Goal: Information Seeking & Learning: Learn about a topic

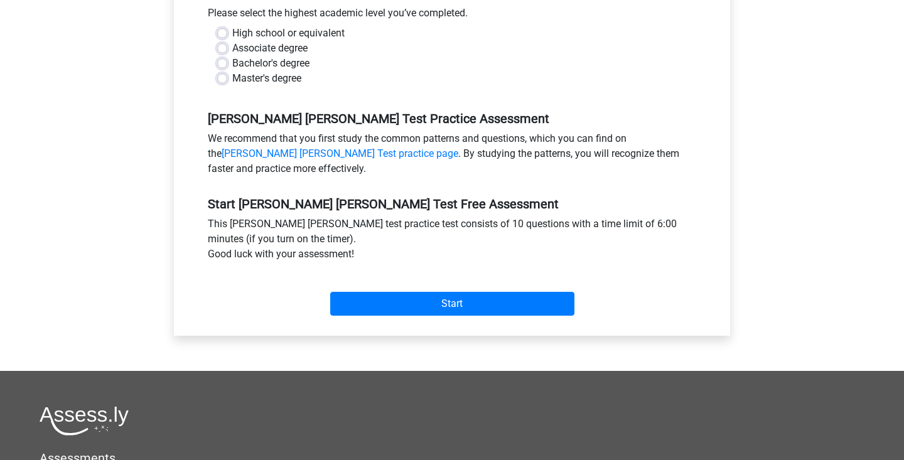
scroll to position [245, 0]
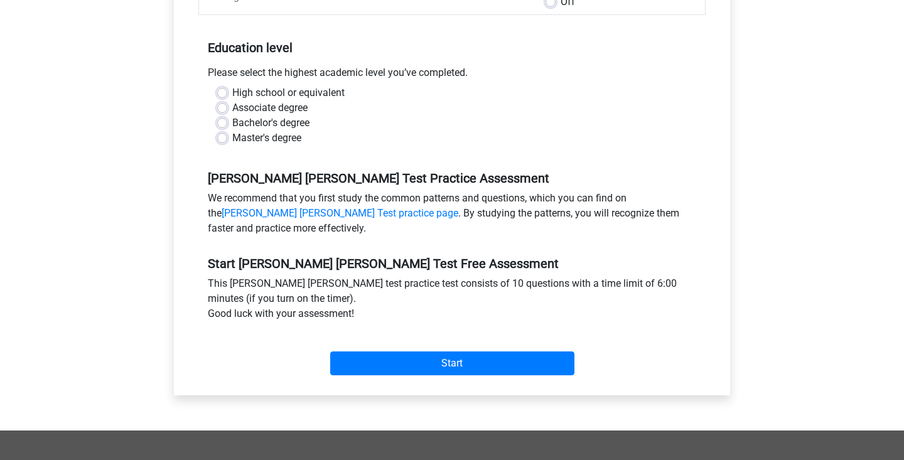
click at [233, 119] on div "Bachelor's degree" at bounding box center [451, 122] width 469 height 15
click at [231, 127] on div "Bachelor's degree" at bounding box center [451, 122] width 469 height 15
click at [232, 126] on label "Bachelor's degree" at bounding box center [270, 122] width 77 height 15
click at [225, 126] on input "Bachelor's degree" at bounding box center [222, 121] width 10 height 13
radio input "true"
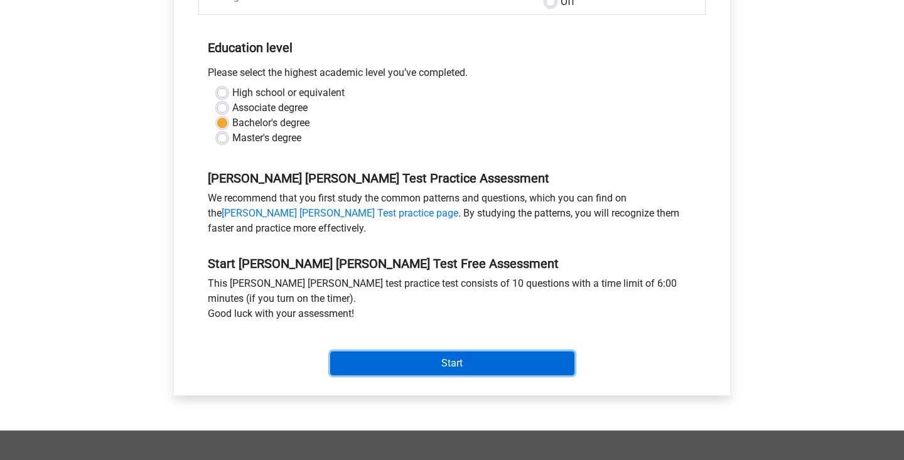
click at [404, 375] on input "Start" at bounding box center [452, 363] width 244 height 24
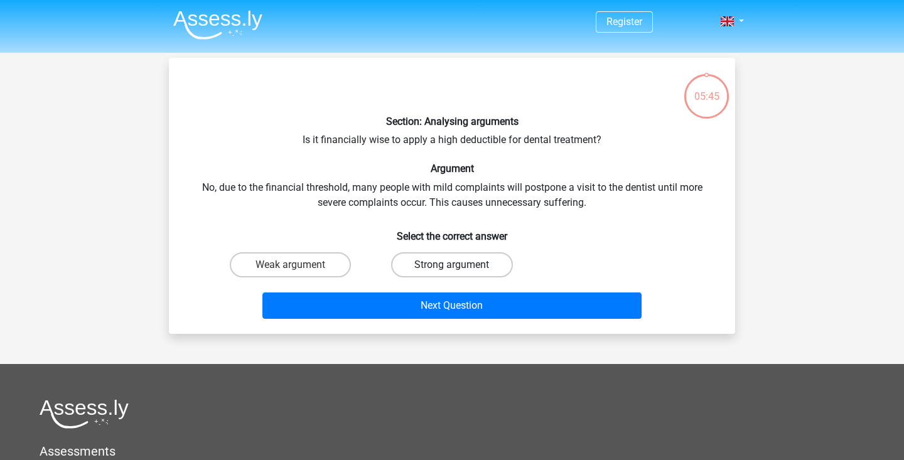
click at [429, 276] on label "Strong argument" at bounding box center [451, 264] width 121 height 25
click at [452, 273] on input "Strong argument" at bounding box center [456, 269] width 8 height 8
radio input "true"
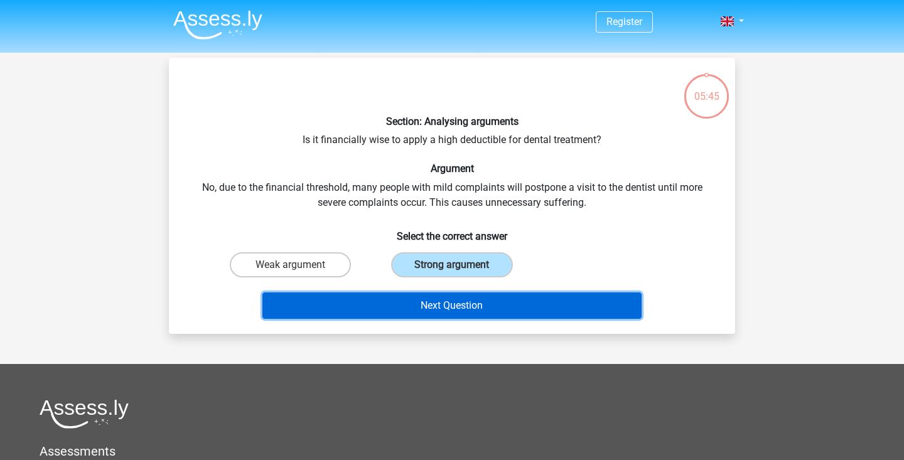
click at [435, 315] on button "Next Question" at bounding box center [452, 305] width 380 height 26
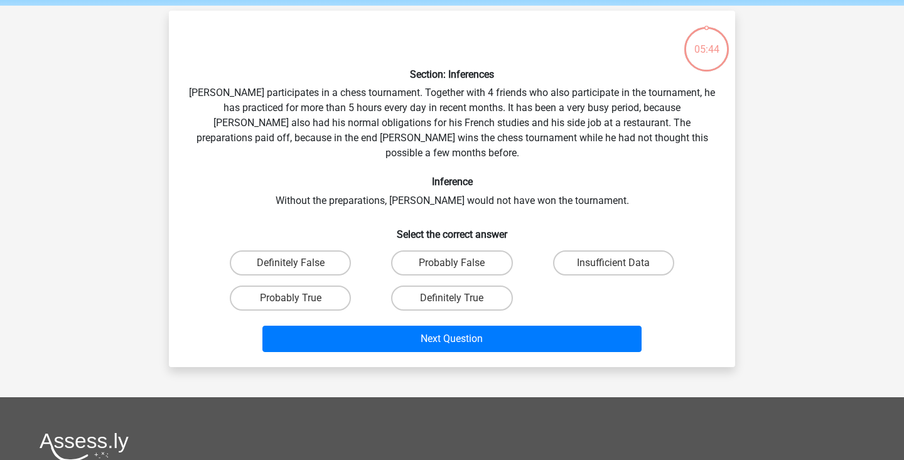
scroll to position [59, 0]
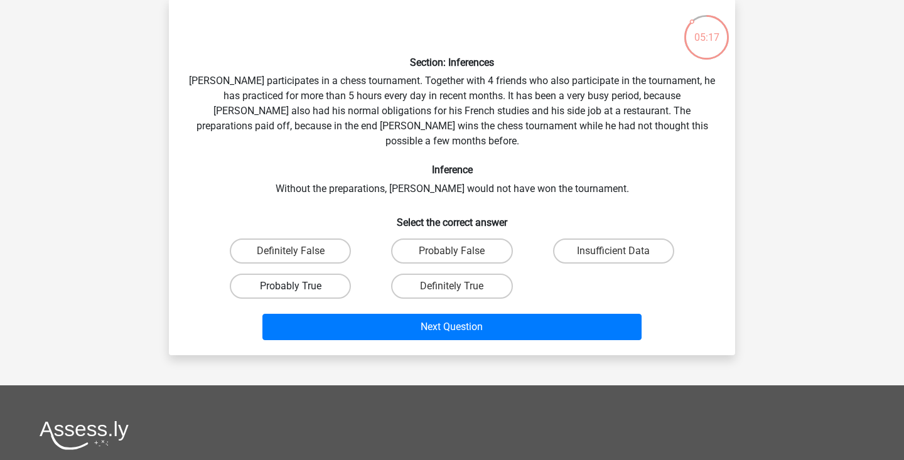
click at [337, 294] on label "Probably True" at bounding box center [290, 286] width 121 height 25
click at [299, 294] on input "Probably True" at bounding box center [295, 290] width 8 height 8
radio input "true"
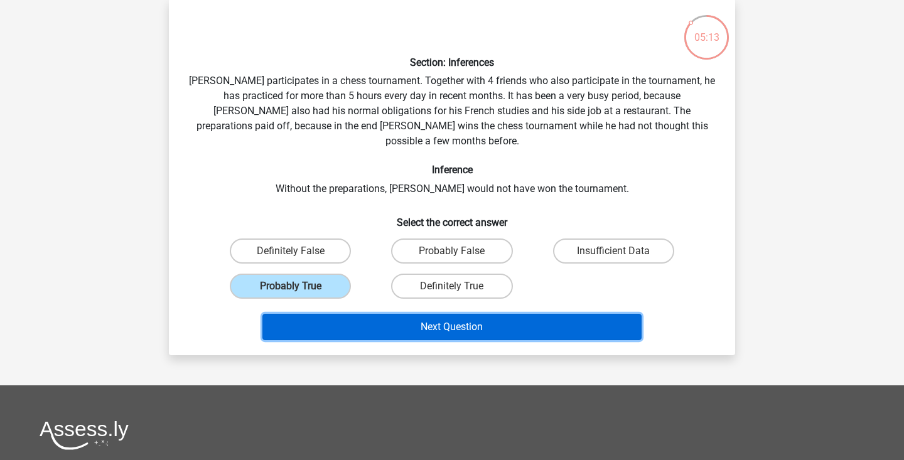
click at [400, 340] on button "Next Question" at bounding box center [452, 327] width 380 height 26
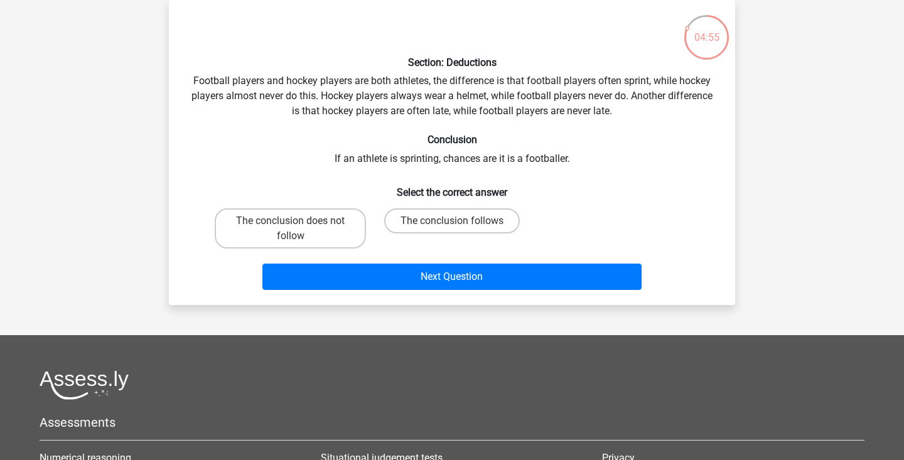
click at [454, 229] on input "The conclusion follows" at bounding box center [456, 225] width 8 height 8
radio input "true"
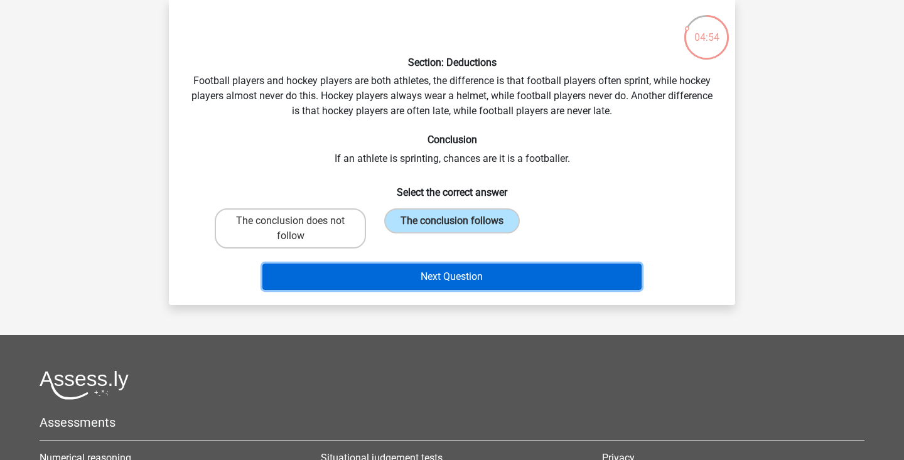
click at [457, 290] on button "Next Question" at bounding box center [452, 277] width 380 height 26
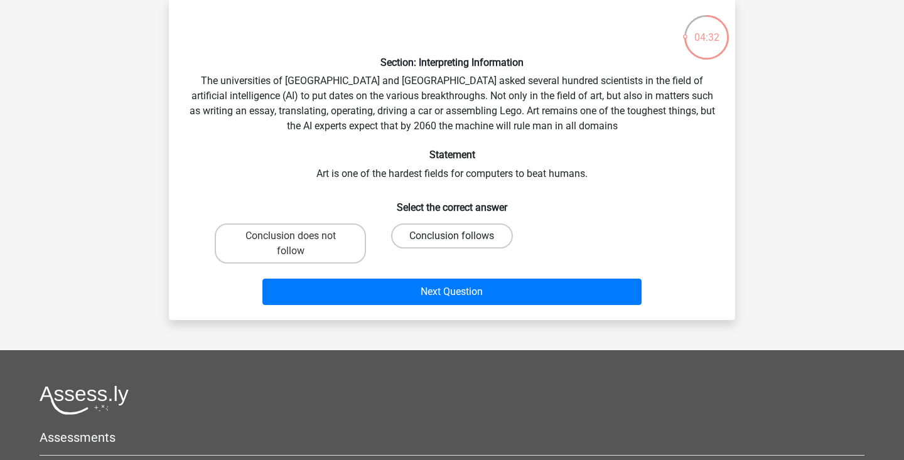
click at [449, 249] on label "Conclusion follows" at bounding box center [451, 235] width 121 height 25
click at [452, 244] on input "Conclusion follows" at bounding box center [456, 240] width 8 height 8
radio input "true"
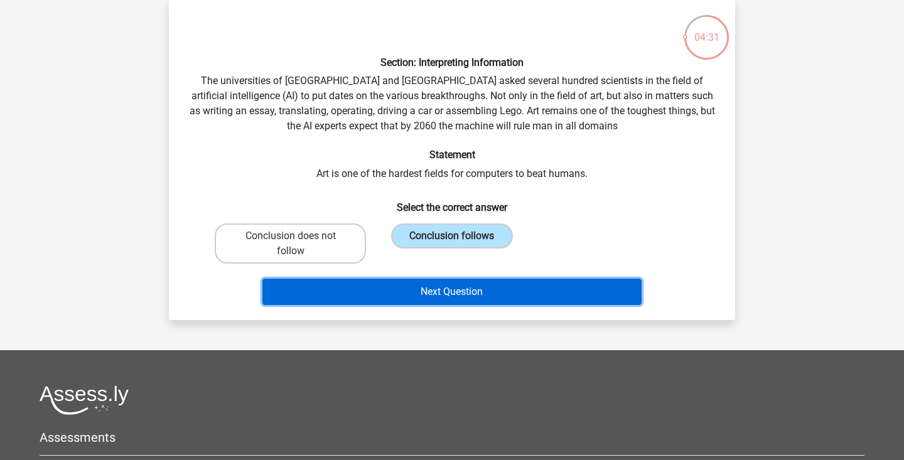
click at [439, 305] on button "Next Question" at bounding box center [452, 292] width 380 height 26
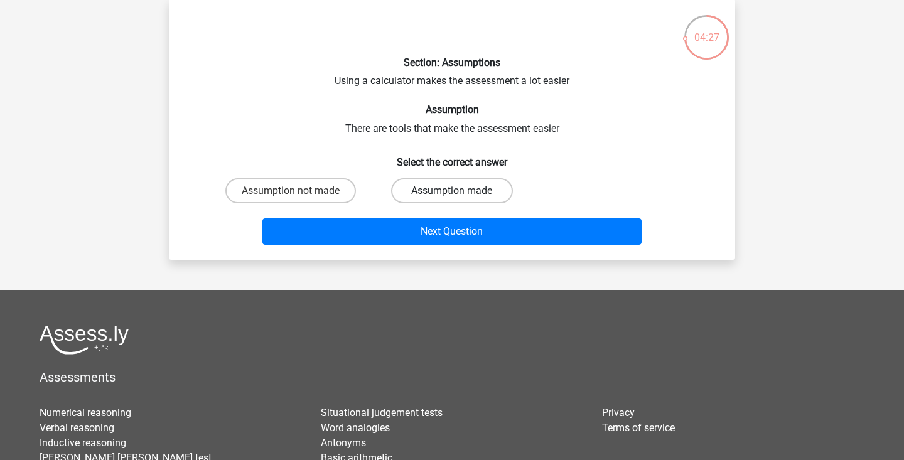
click at [431, 203] on label "Assumption made" at bounding box center [451, 190] width 121 height 25
click at [452, 199] on input "Assumption made" at bounding box center [456, 195] width 8 height 8
radio input "true"
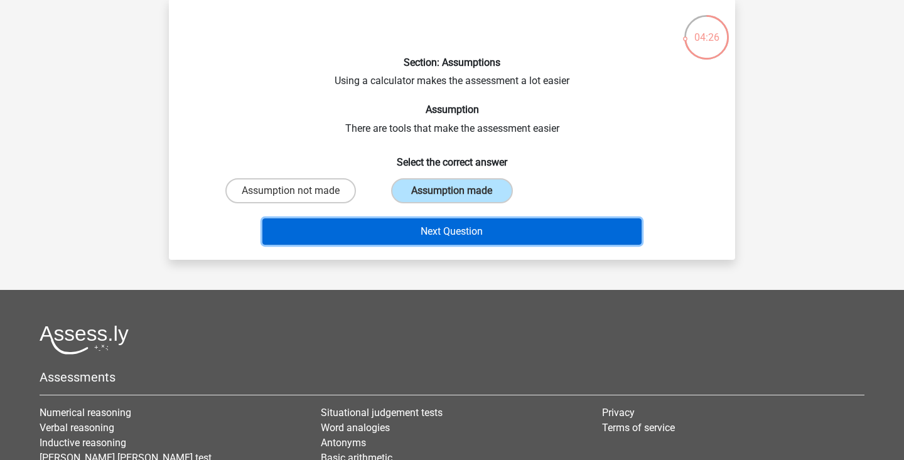
click at [429, 245] on button "Next Question" at bounding box center [452, 231] width 380 height 26
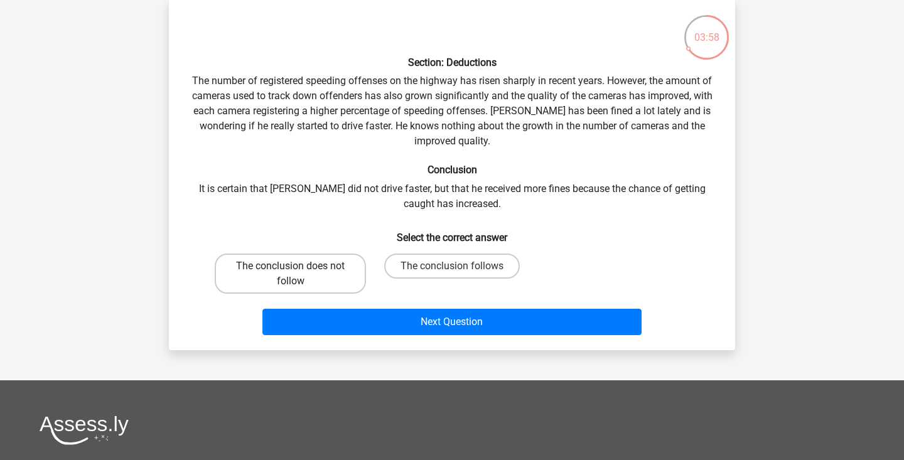
click at [341, 277] on label "The conclusion does not follow" at bounding box center [290, 274] width 151 height 40
click at [299, 274] on input "The conclusion does not follow" at bounding box center [295, 270] width 8 height 8
radio input "true"
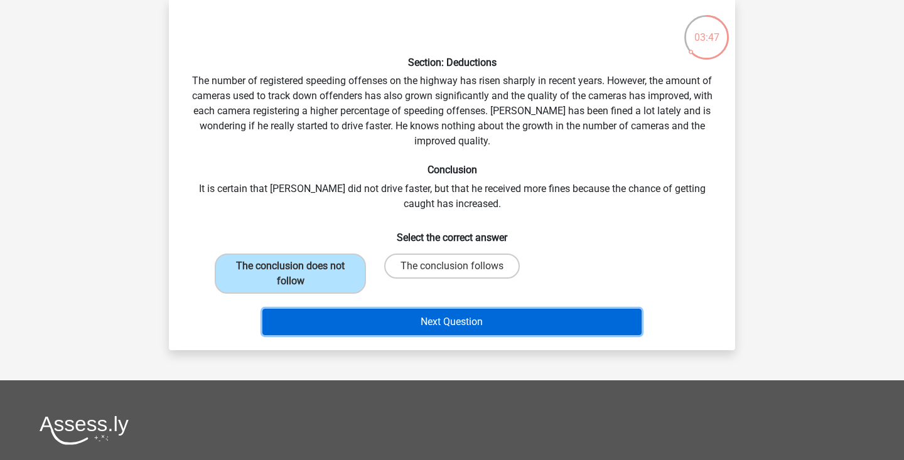
click at [382, 335] on button "Next Question" at bounding box center [452, 322] width 380 height 26
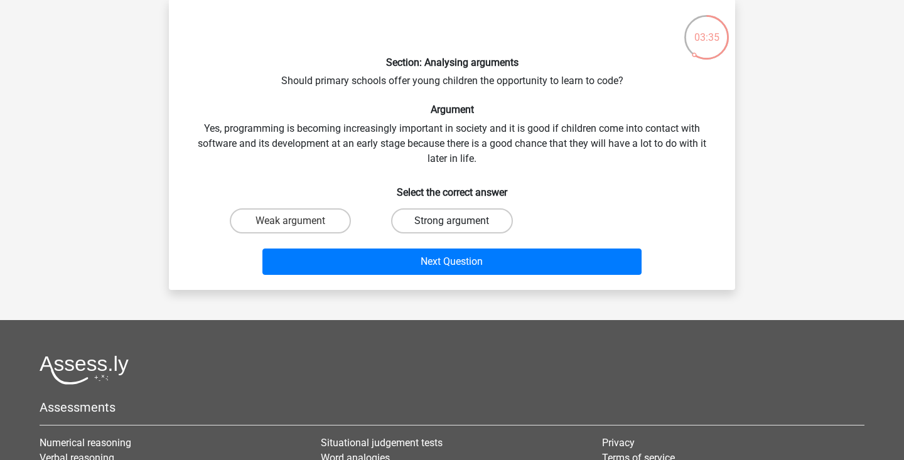
click at [417, 228] on label "Strong argument" at bounding box center [451, 220] width 121 height 25
click at [452, 228] on input "Strong argument" at bounding box center [456, 225] width 8 height 8
radio input "true"
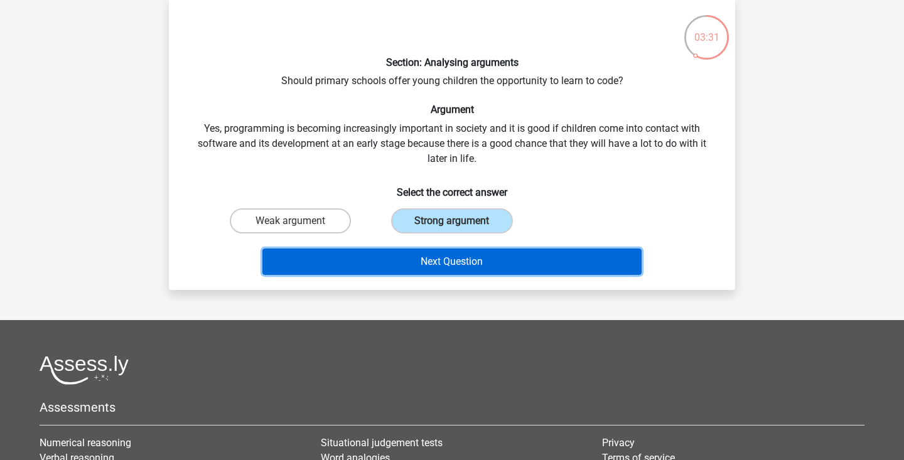
click at [419, 275] on button "Next Question" at bounding box center [452, 262] width 380 height 26
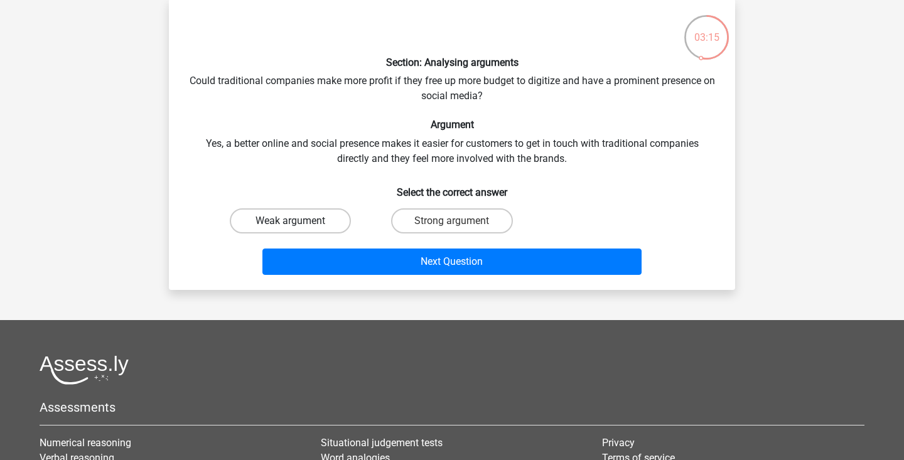
click at [331, 233] on label "Weak argument" at bounding box center [290, 220] width 121 height 25
click at [299, 229] on input "Weak argument" at bounding box center [295, 225] width 8 height 8
radio input "true"
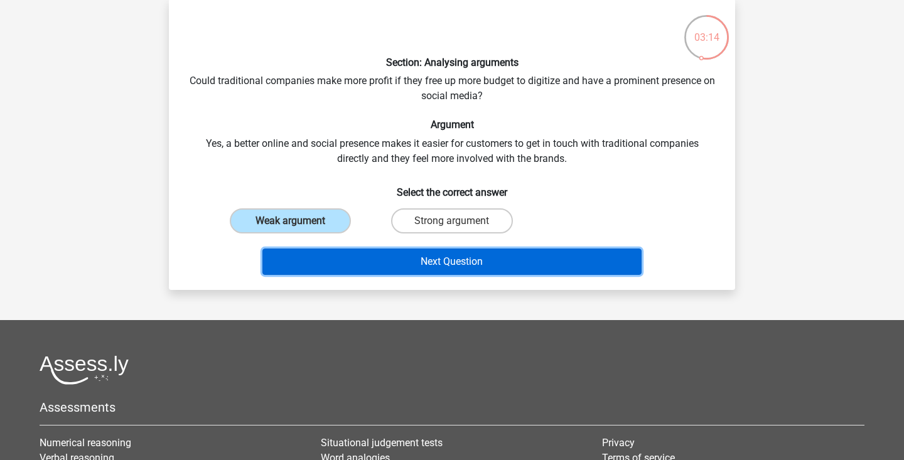
click at [372, 267] on button "Next Question" at bounding box center [452, 262] width 380 height 26
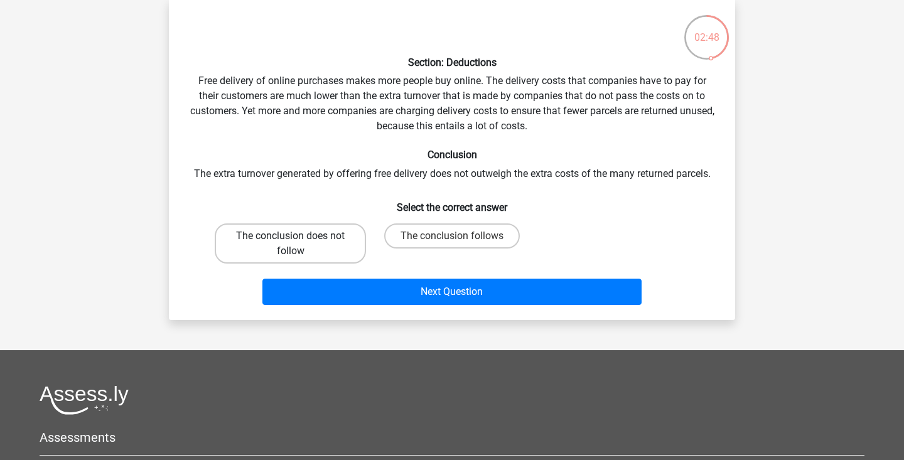
click at [351, 264] on label "The conclusion does not follow" at bounding box center [290, 243] width 151 height 40
click at [299, 244] on input "The conclusion does not follow" at bounding box center [295, 240] width 8 height 8
radio input "true"
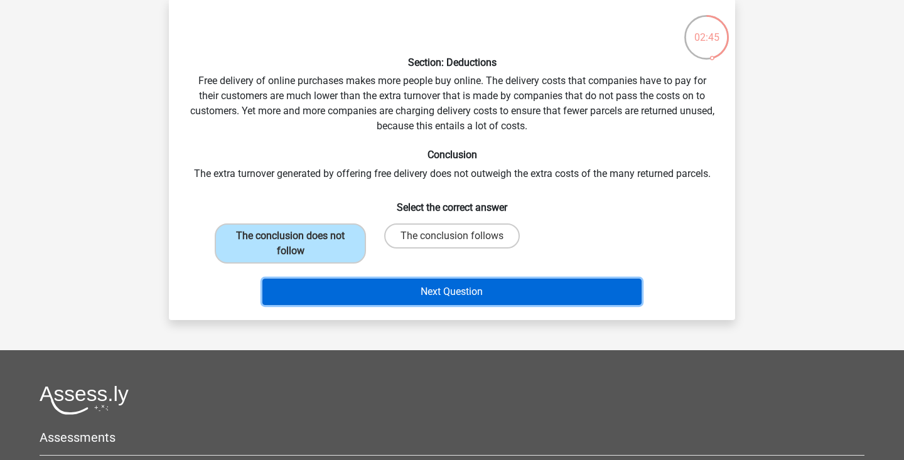
click at [399, 305] on button "Next Question" at bounding box center [452, 292] width 380 height 26
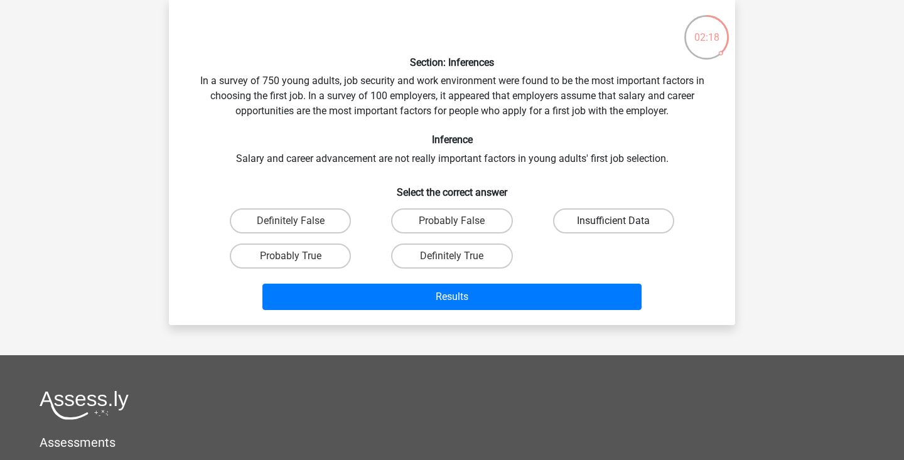
click at [570, 231] on label "Insufficient Data" at bounding box center [613, 220] width 121 height 25
click at [613, 229] on input "Insufficient Data" at bounding box center [617, 225] width 8 height 8
radio input "true"
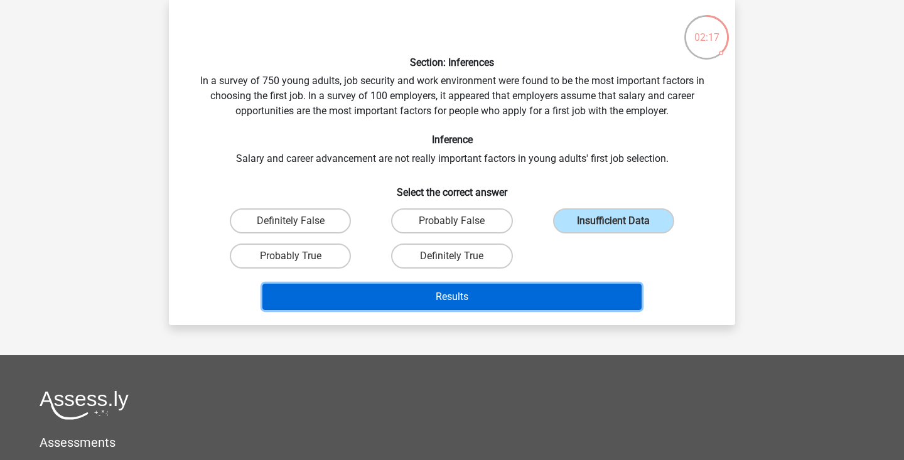
click at [542, 306] on button "Results" at bounding box center [452, 297] width 380 height 26
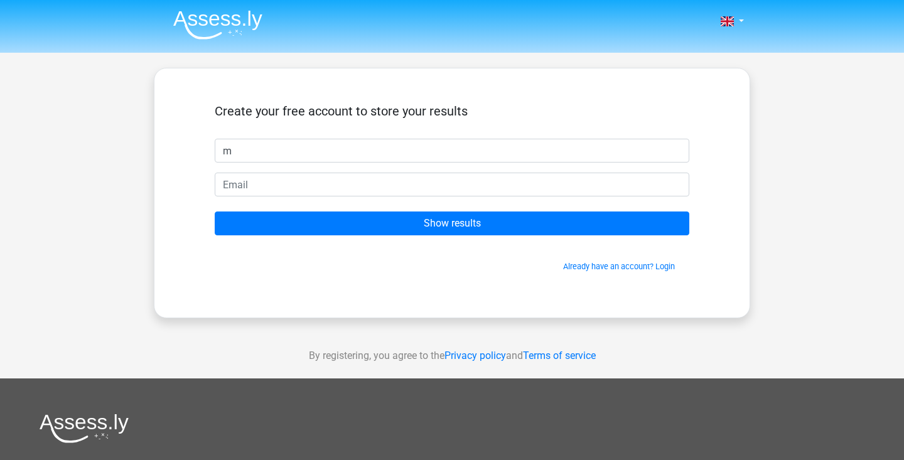
click at [484, 156] on input "m" at bounding box center [452, 151] width 474 height 24
type input "m"
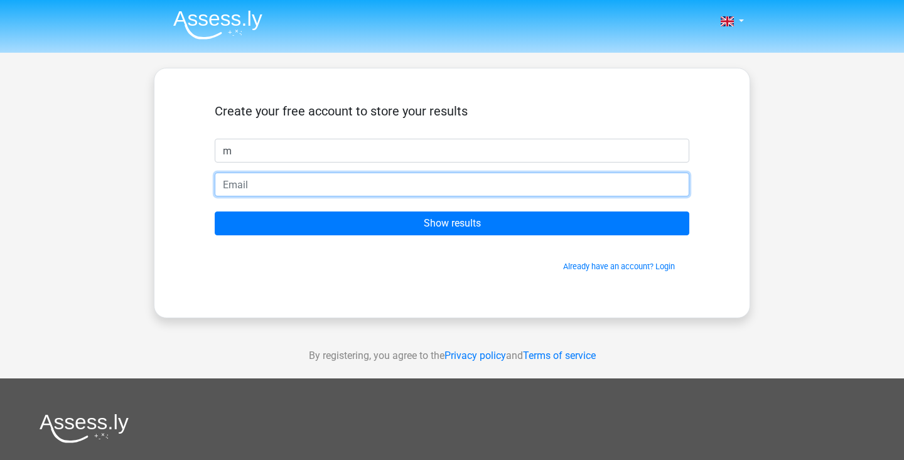
click at [478, 192] on input "email" at bounding box center [452, 185] width 474 height 24
click at [420, 196] on input "email" at bounding box center [452, 185] width 474 height 24
type input "[EMAIL_ADDRESS][DOMAIN_NAME]"
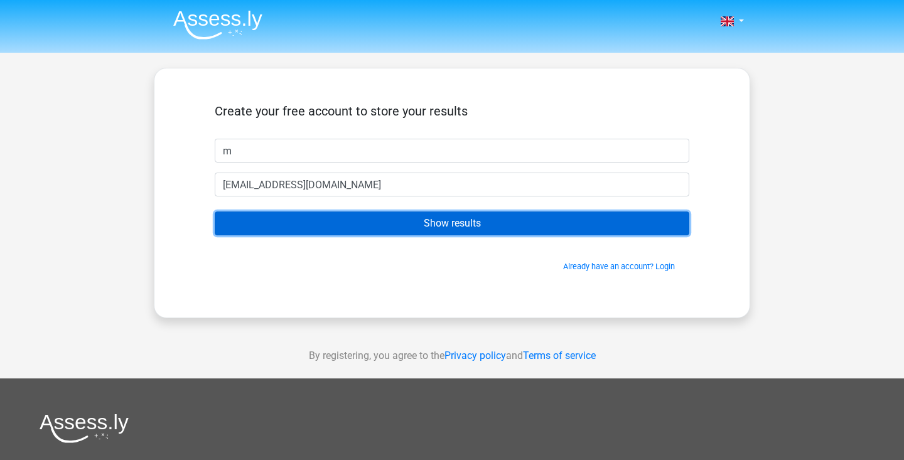
click at [407, 235] on input "Show results" at bounding box center [452, 223] width 474 height 24
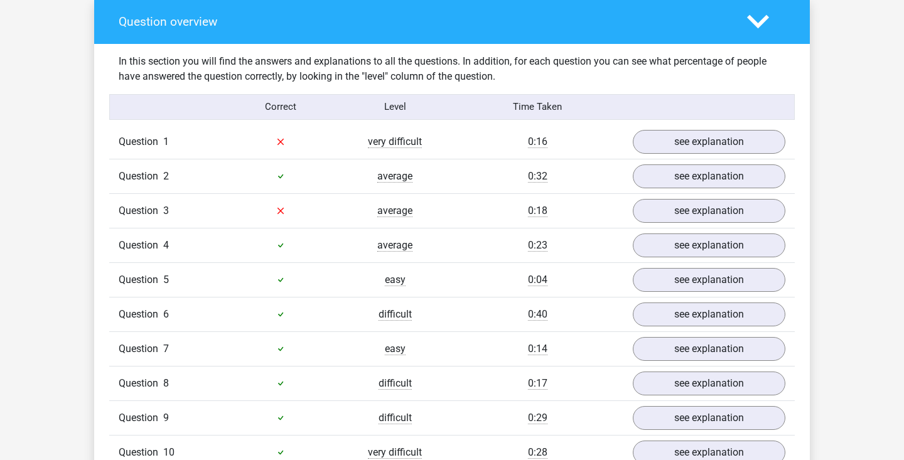
scroll to position [1033, 0]
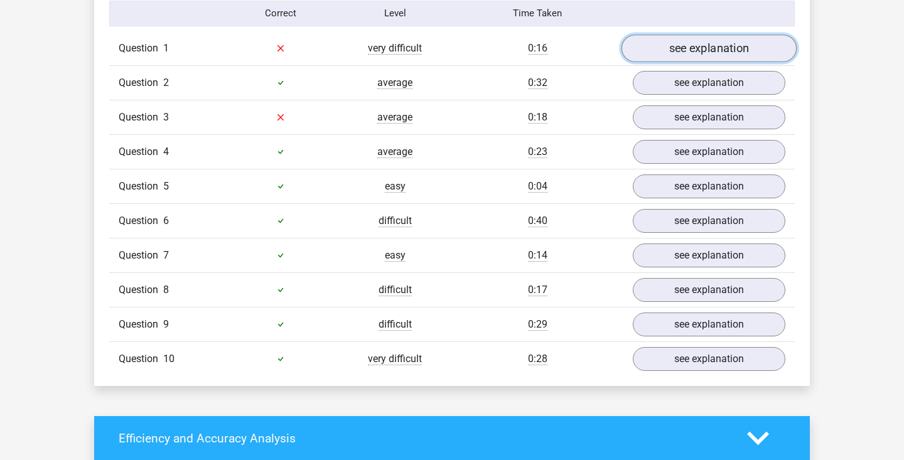
click at [684, 62] on link "see explanation" at bounding box center [708, 49] width 175 height 28
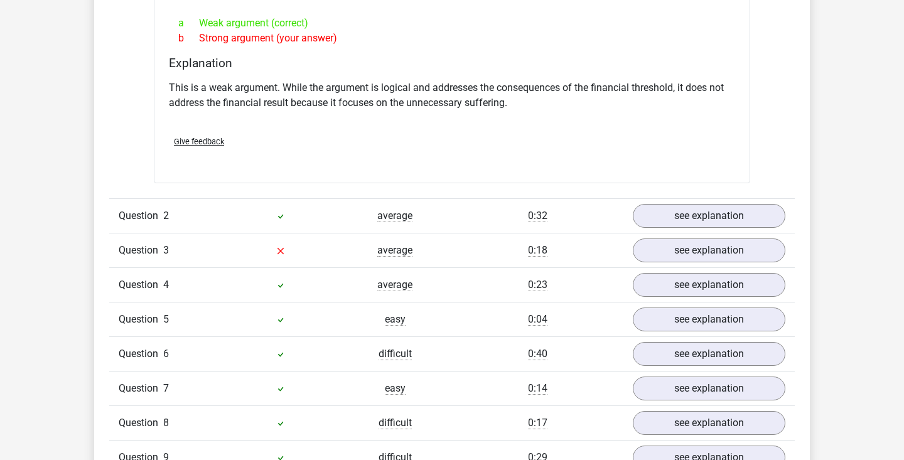
scroll to position [1237, 0]
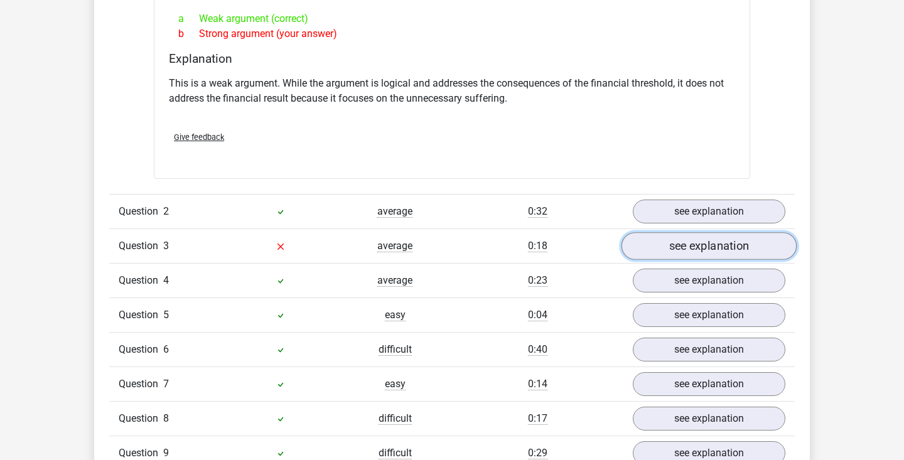
click at [663, 260] on link "see explanation" at bounding box center [708, 246] width 175 height 28
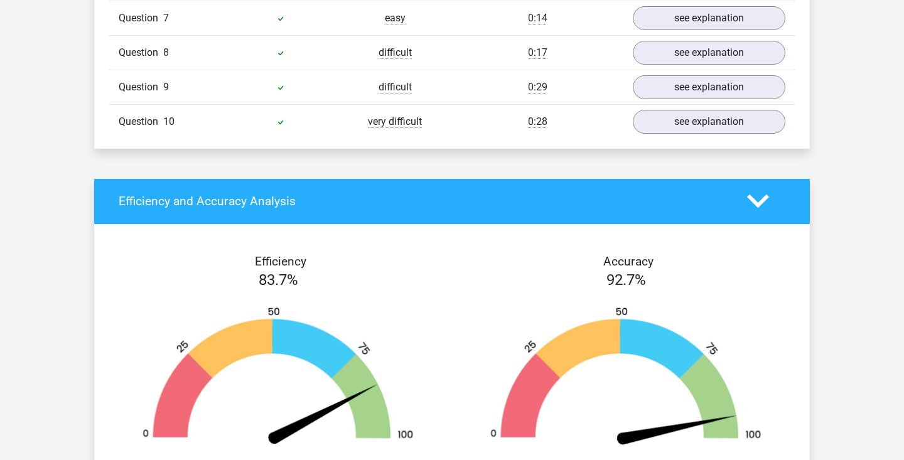
scroll to position [2272, 0]
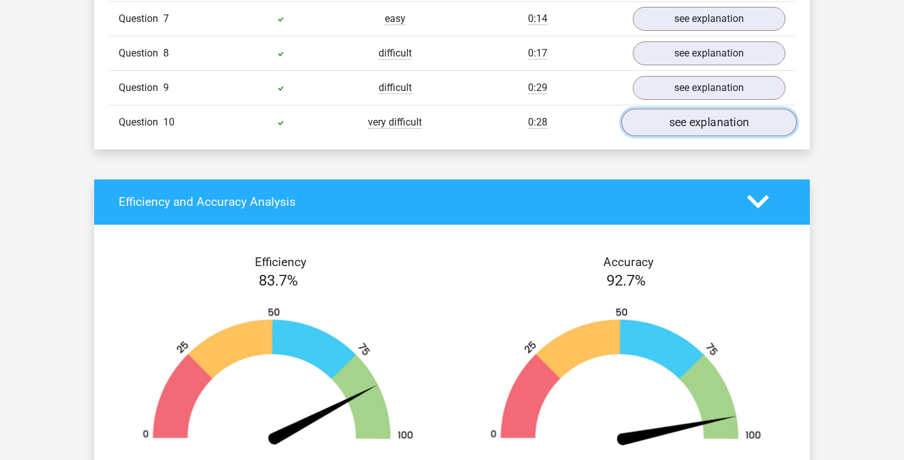
click at [673, 136] on link "see explanation" at bounding box center [708, 123] width 175 height 28
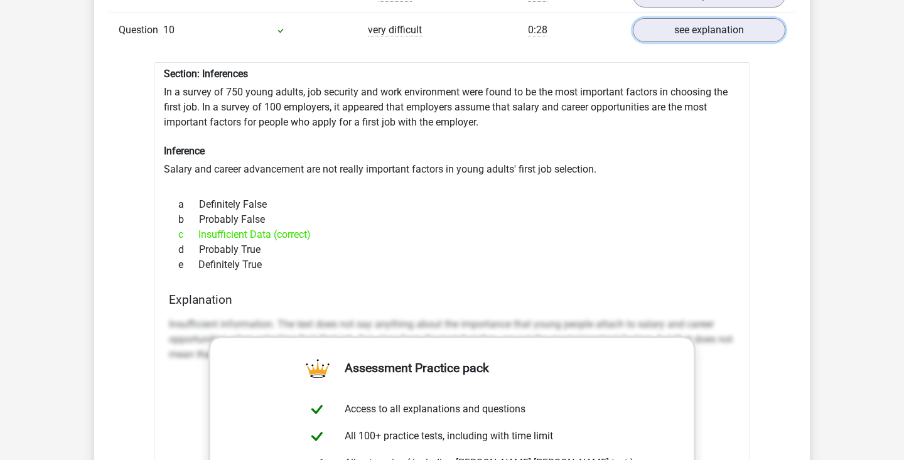
scroll to position [2361, 0]
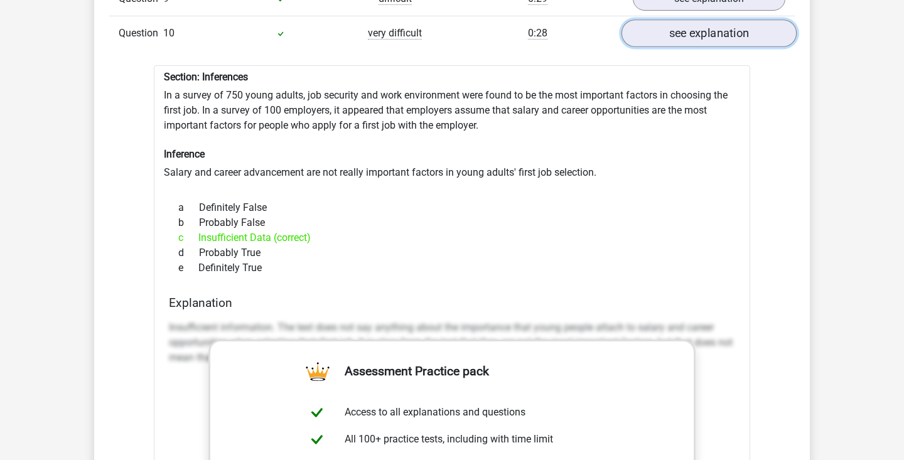
click at [659, 47] on link "see explanation" at bounding box center [708, 33] width 175 height 28
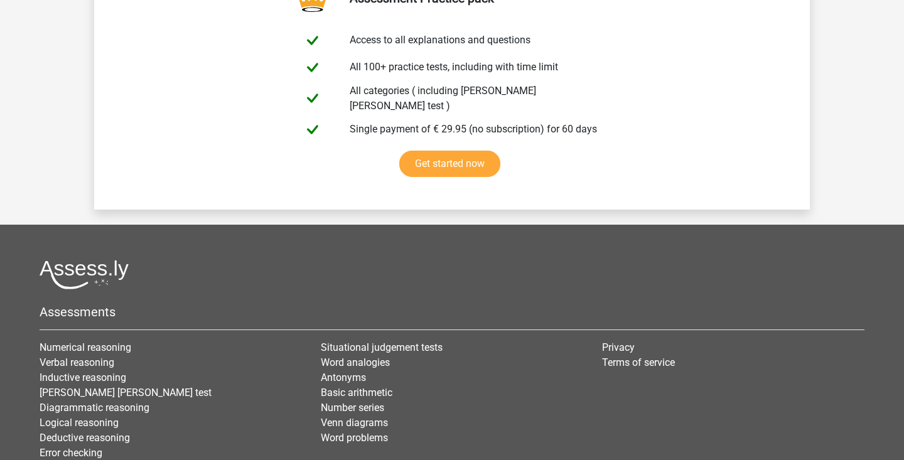
scroll to position [3224, 0]
